Goal: Task Accomplishment & Management: Use online tool/utility

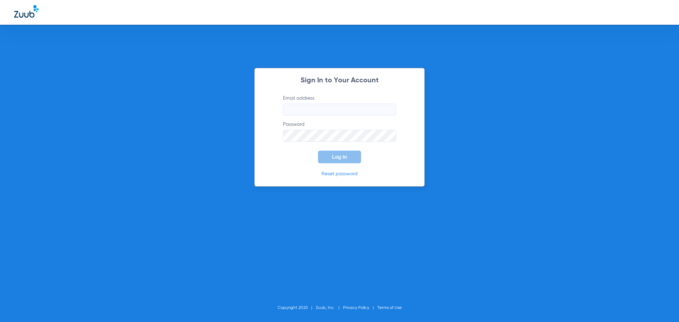
type input "[EMAIL_ADDRESS][DOMAIN_NAME]"
click at [347, 161] on button "Log In" at bounding box center [339, 157] width 43 height 13
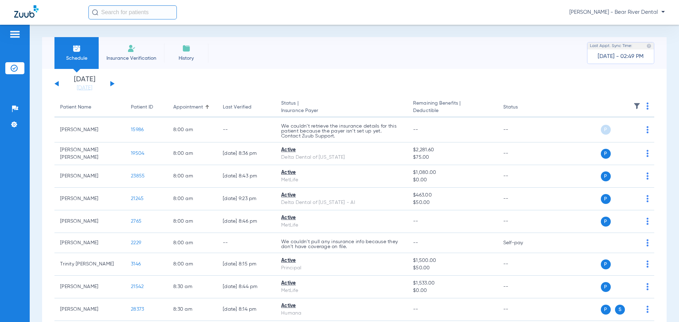
click at [111, 84] on button at bounding box center [112, 83] width 4 height 5
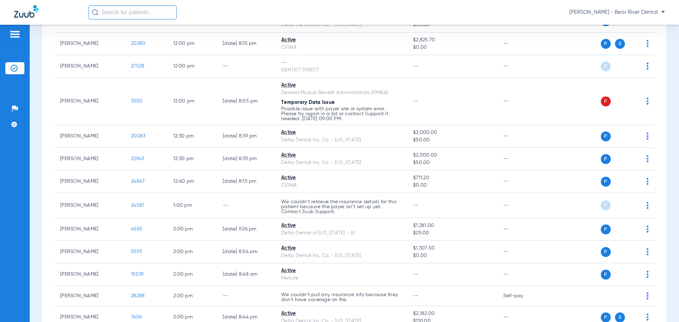
scroll to position [920, 0]
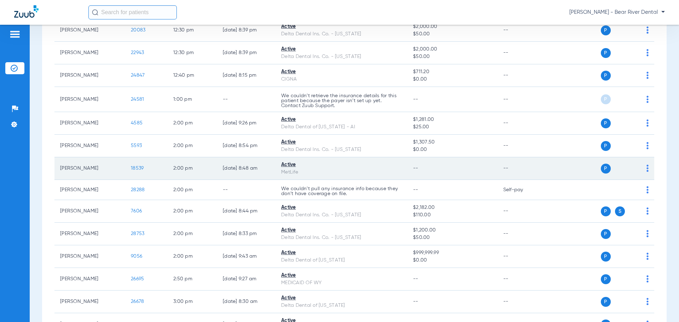
click at [140, 169] on span "18539" at bounding box center [137, 168] width 13 height 5
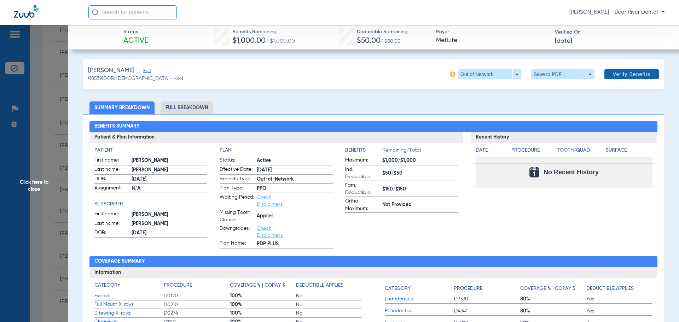
click at [613, 74] on span "Verify Benefits" at bounding box center [632, 74] width 38 height 6
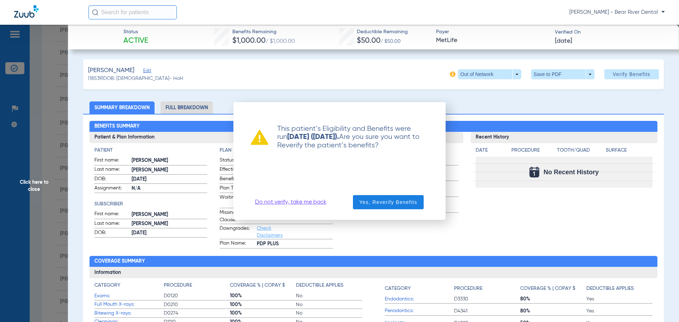
click at [297, 203] on link "Do not verify, take me back" at bounding box center [290, 202] width 71 height 7
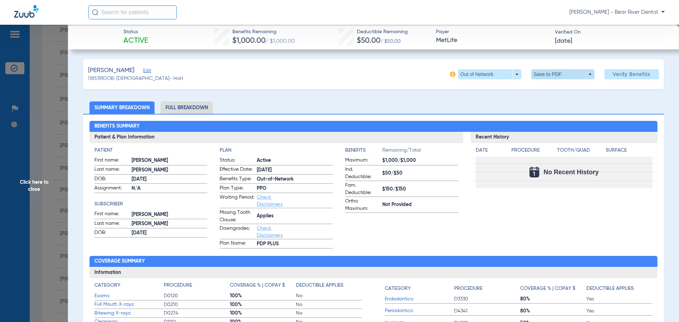
click at [562, 76] on span at bounding box center [563, 74] width 17 height 17
click at [565, 92] on button "insert_drive_file Save to PDF" at bounding box center [553, 88] width 53 height 14
